Goal: Task Accomplishment & Management: Use online tool/utility

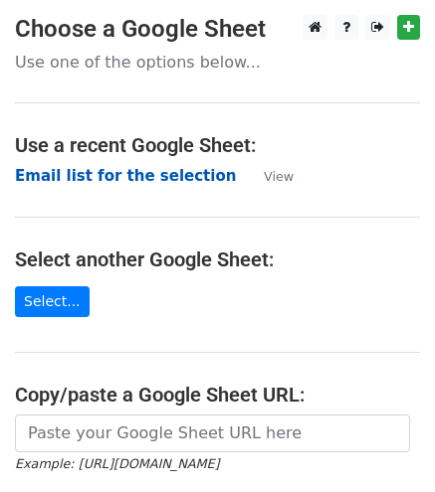
click at [151, 174] on strong "Email list for the selection" at bounding box center [125, 176] width 221 height 18
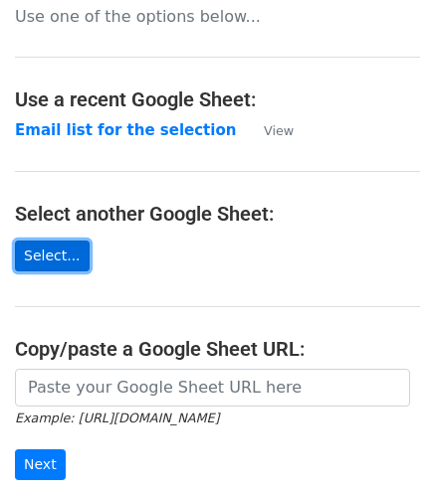
click at [46, 258] on link "Select..." at bounding box center [52, 256] width 75 height 31
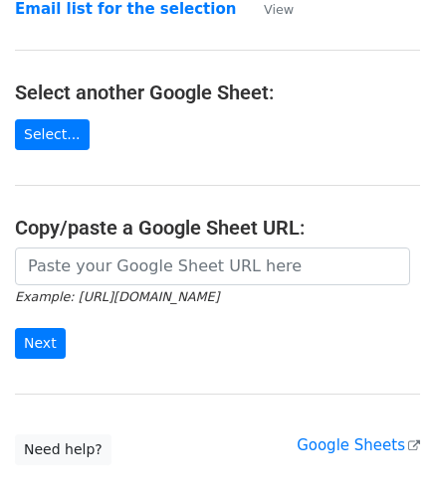
scroll to position [205, 0]
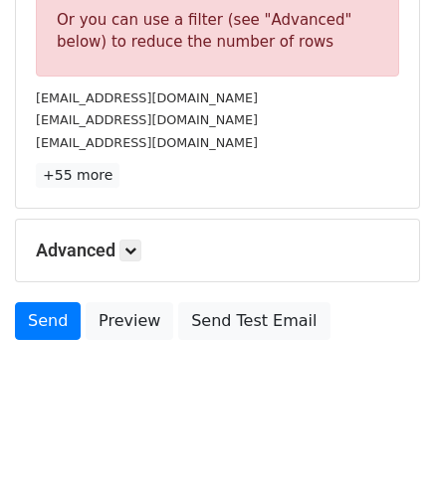
scroll to position [742, 0]
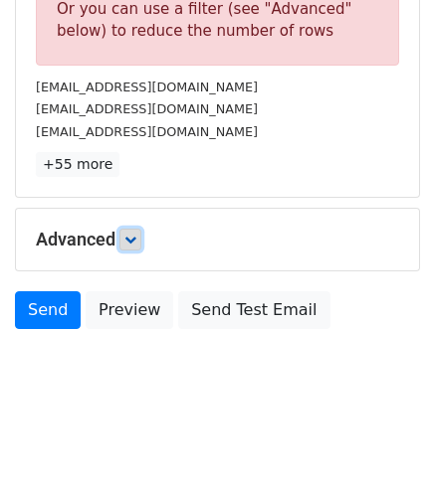
click at [131, 229] on link at bounding box center [130, 240] width 22 height 22
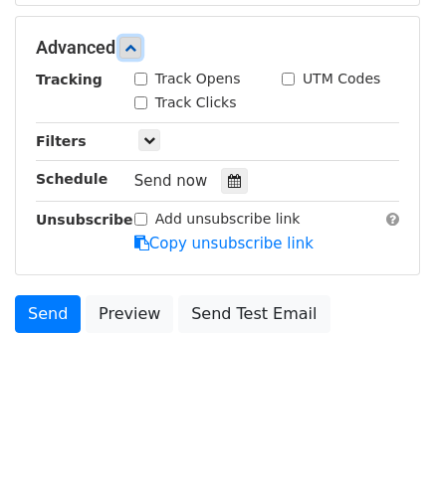
scroll to position [935, 0]
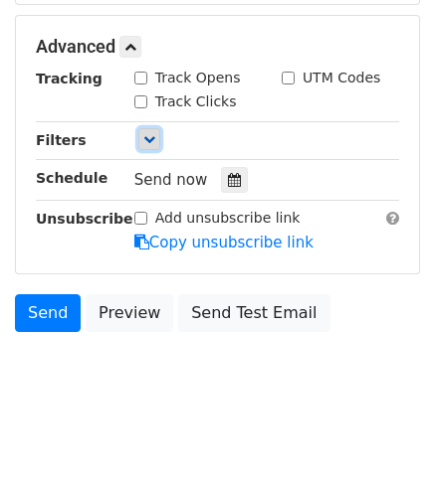
click at [148, 133] on icon at bounding box center [149, 139] width 12 height 12
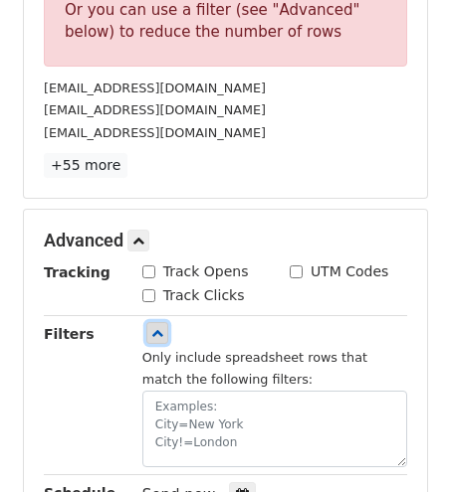
scroll to position [740, 0]
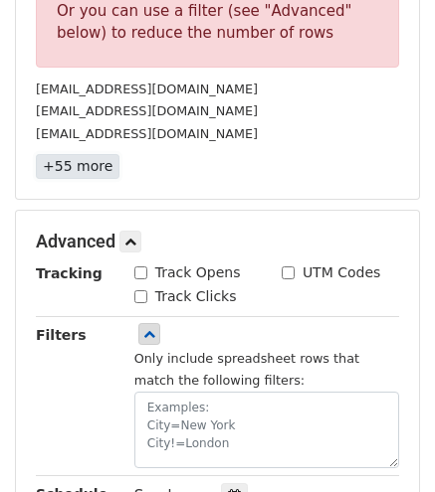
click at [62, 162] on link "+55 more" at bounding box center [78, 166] width 84 height 25
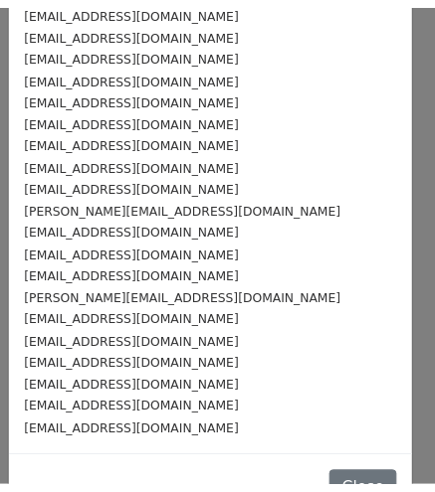
scroll to position [0, 0]
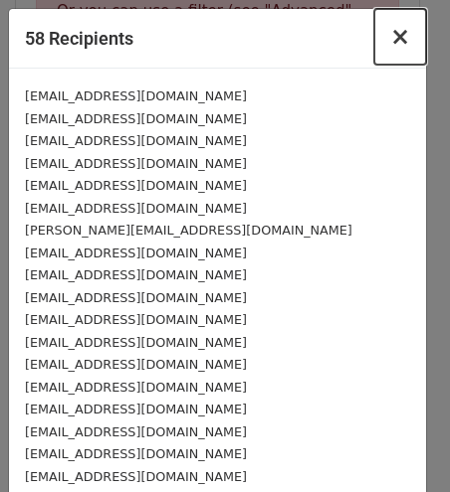
click at [390, 45] on span "×" at bounding box center [400, 37] width 20 height 28
